Goal: Information Seeking & Learning: Learn about a topic

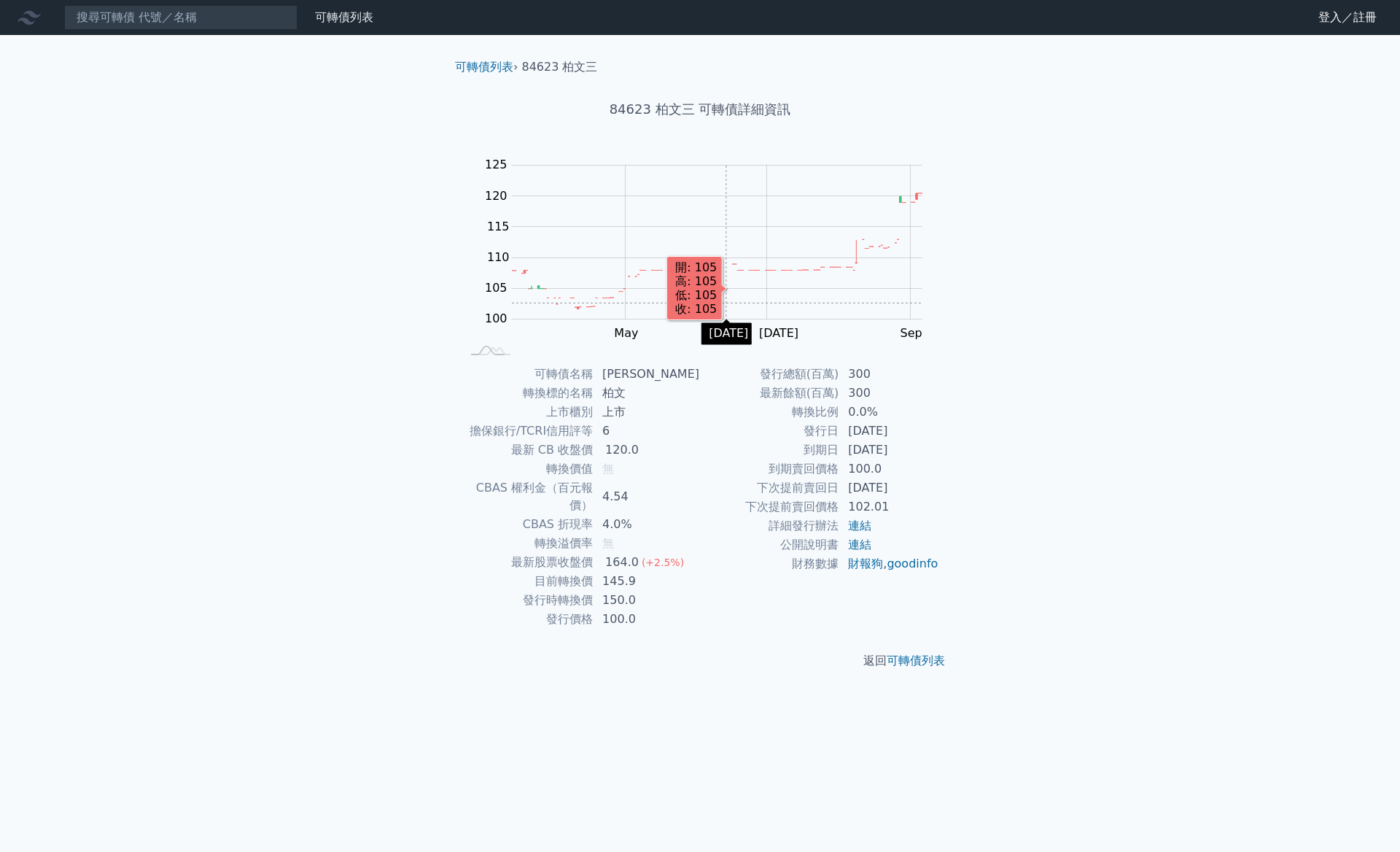
click at [726, 303] on rect "Chart" at bounding box center [717, 242] width 410 height 154
click at [175, 257] on div "可轉債列表 財務數據 可轉債列表 財務數據 登入／註冊 登入／註冊 可轉債列表 › 84623 柏文三 84623 柏文三 可轉債詳細資訊 Zoom Out …" at bounding box center [700, 426] width 1400 height 852
click at [861, 559] on link "財報狗" at bounding box center [865, 564] width 35 height 13
click at [1225, 227] on div "可轉債列表 財務數據 可轉債列表 財務數據 登入／註冊 登入／註冊 可轉債列表 › 84623 柏文三 84623 柏文三 可轉債詳細資訊 Zoom Out …" at bounding box center [700, 426] width 1400 height 852
